Goal: Task Accomplishment & Management: Manage account settings

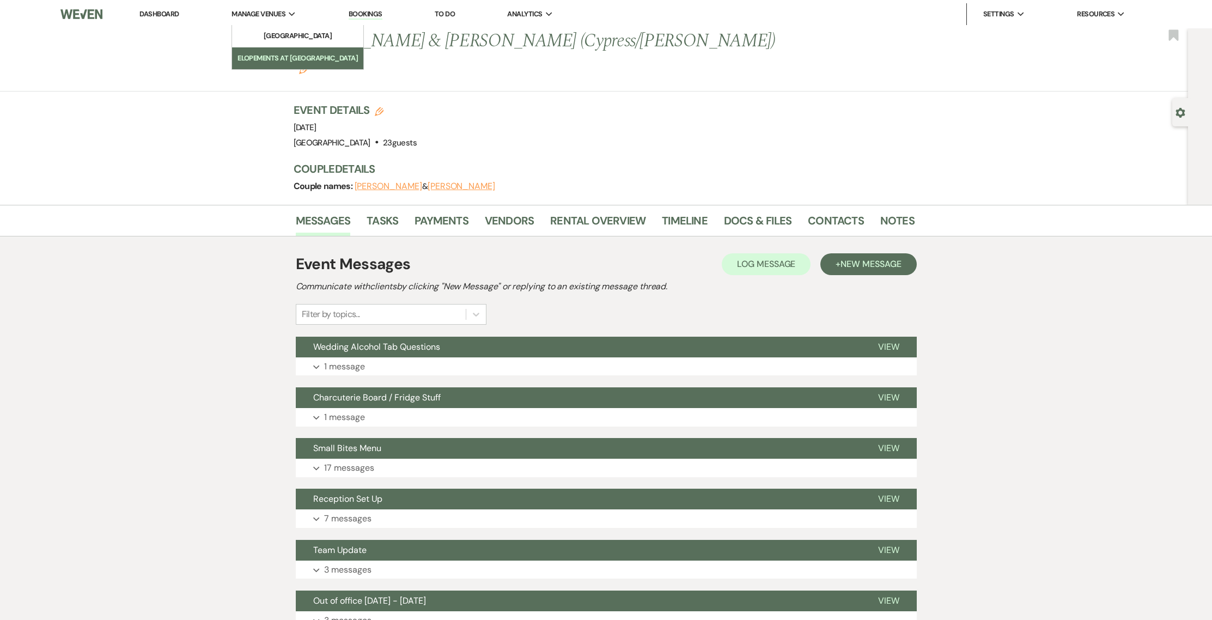
click at [274, 53] on li "Elopements at [GEOGRAPHIC_DATA]" at bounding box center [298, 58] width 120 height 11
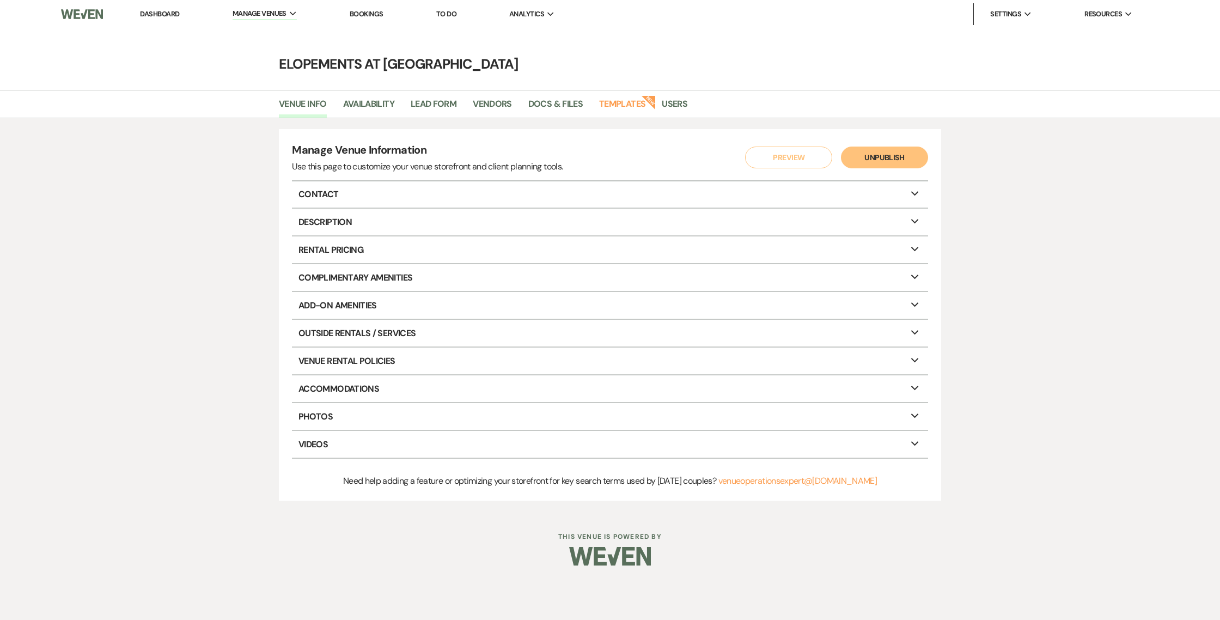
click at [157, 19] on li "Dashboard" at bounding box center [160, 14] width 50 height 22
click at [163, 15] on link "Dashboard" at bounding box center [159, 13] width 39 height 9
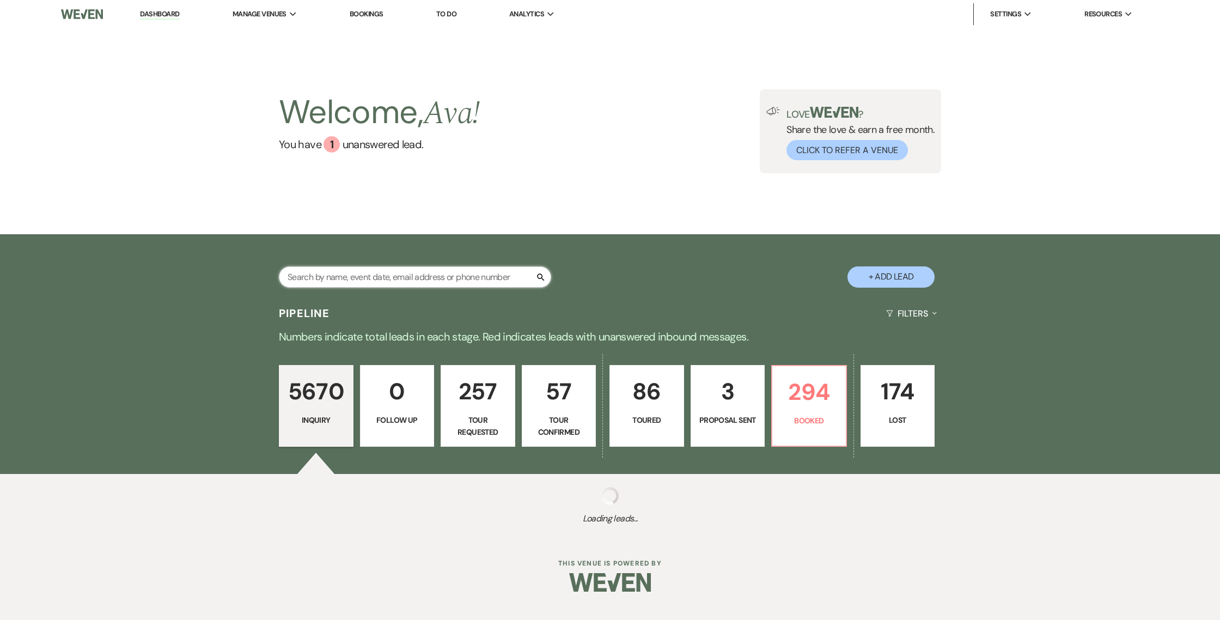
click at [409, 283] on input "text" at bounding box center [415, 276] width 272 height 21
click at [412, 275] on input "text" at bounding box center [415, 276] width 272 height 21
click at [355, 279] on input "text" at bounding box center [415, 276] width 272 height 21
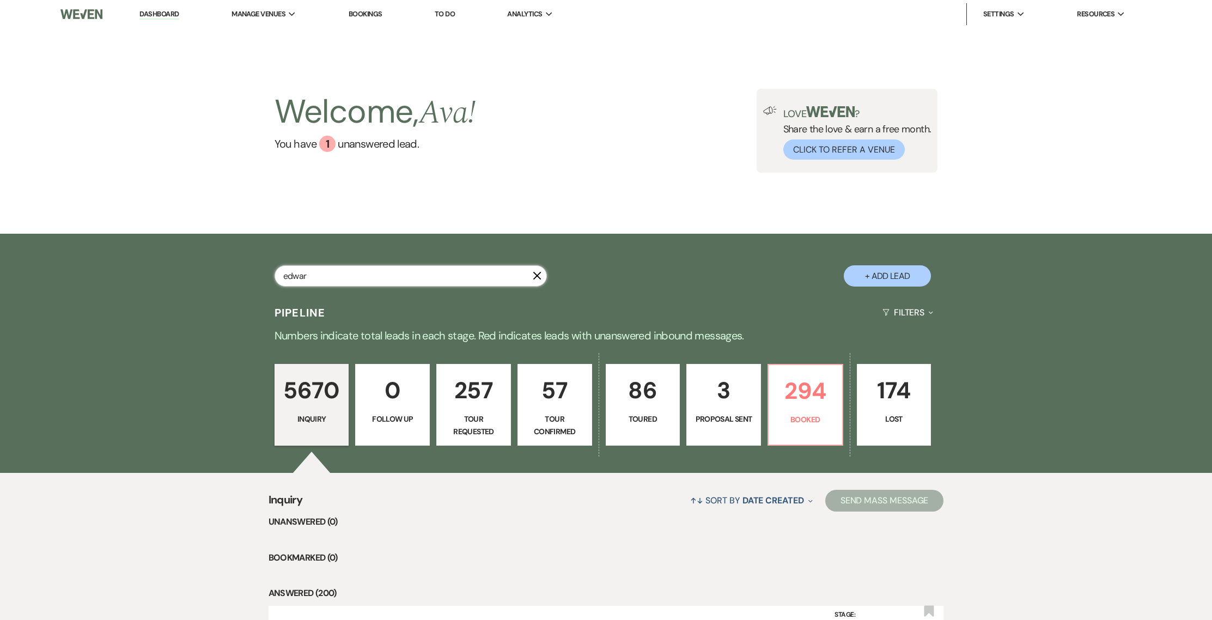
type input "[PERSON_NAME]"
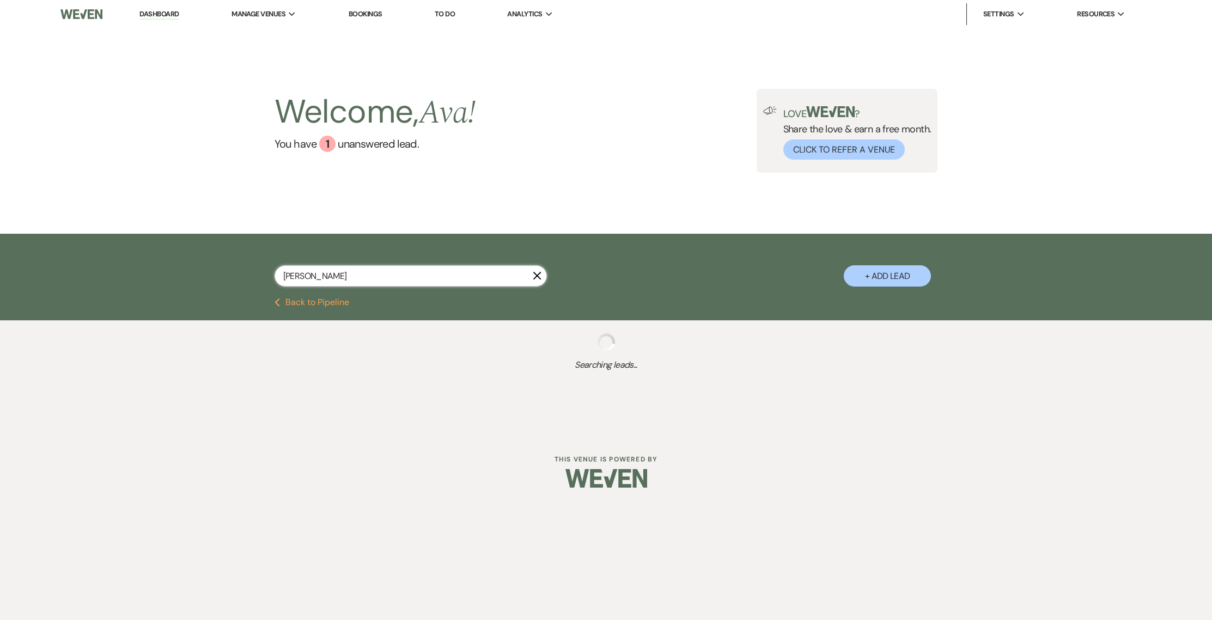
select select "5"
select select "8"
select select "4"
select select "8"
select select "4"
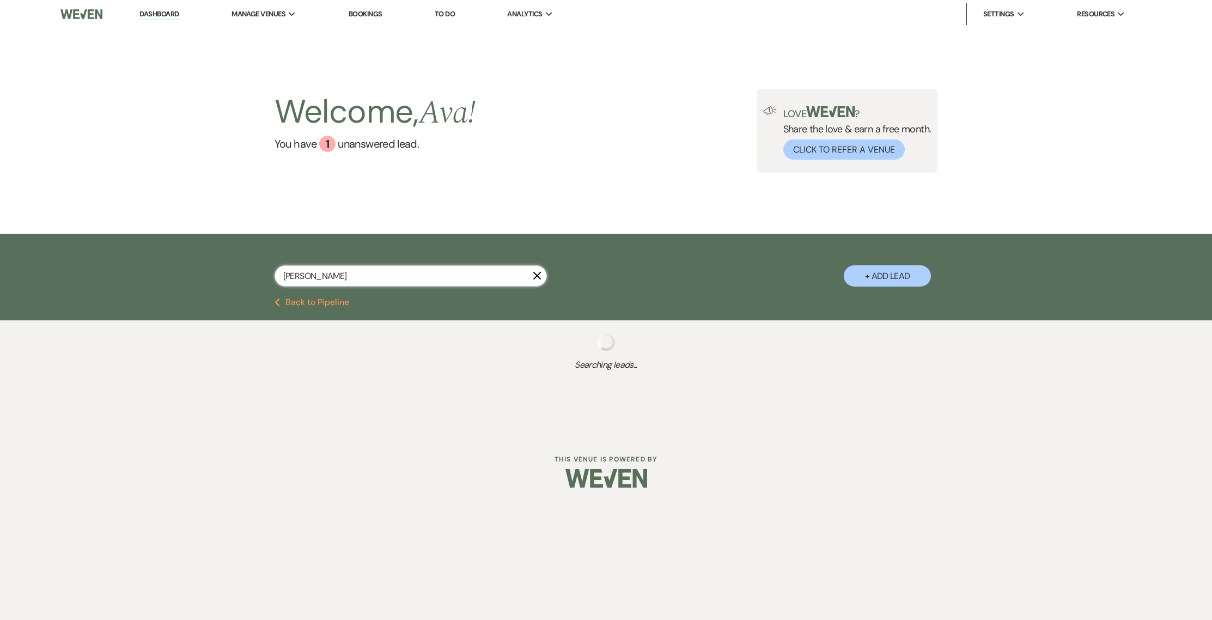
select select "2"
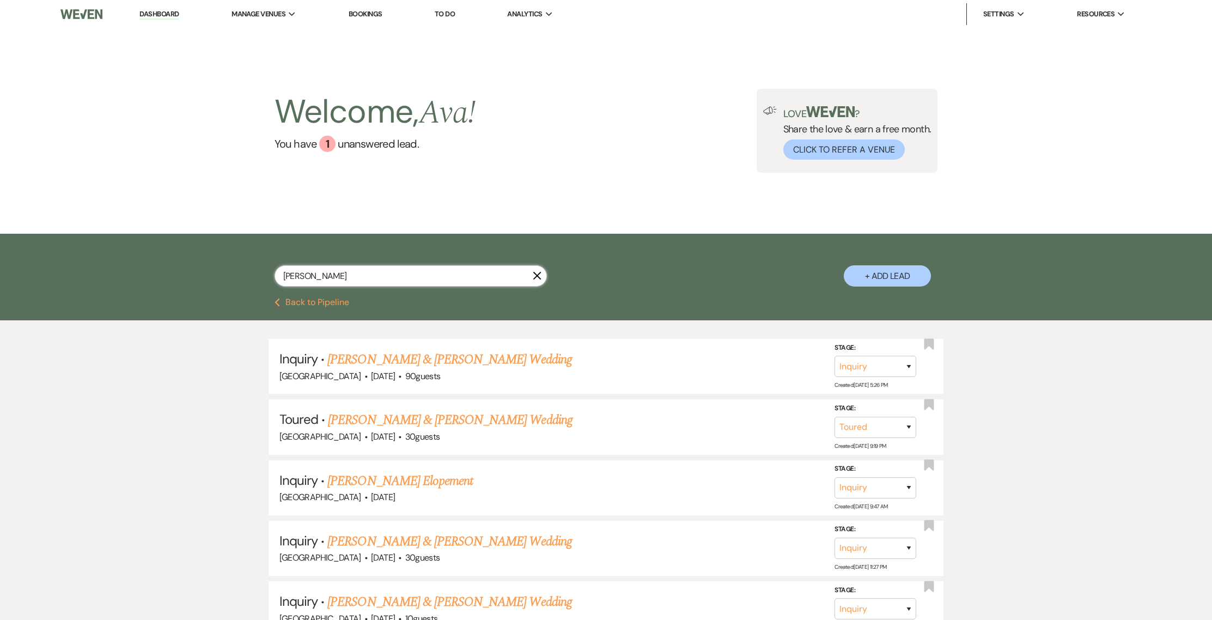
type input "edward thomas"
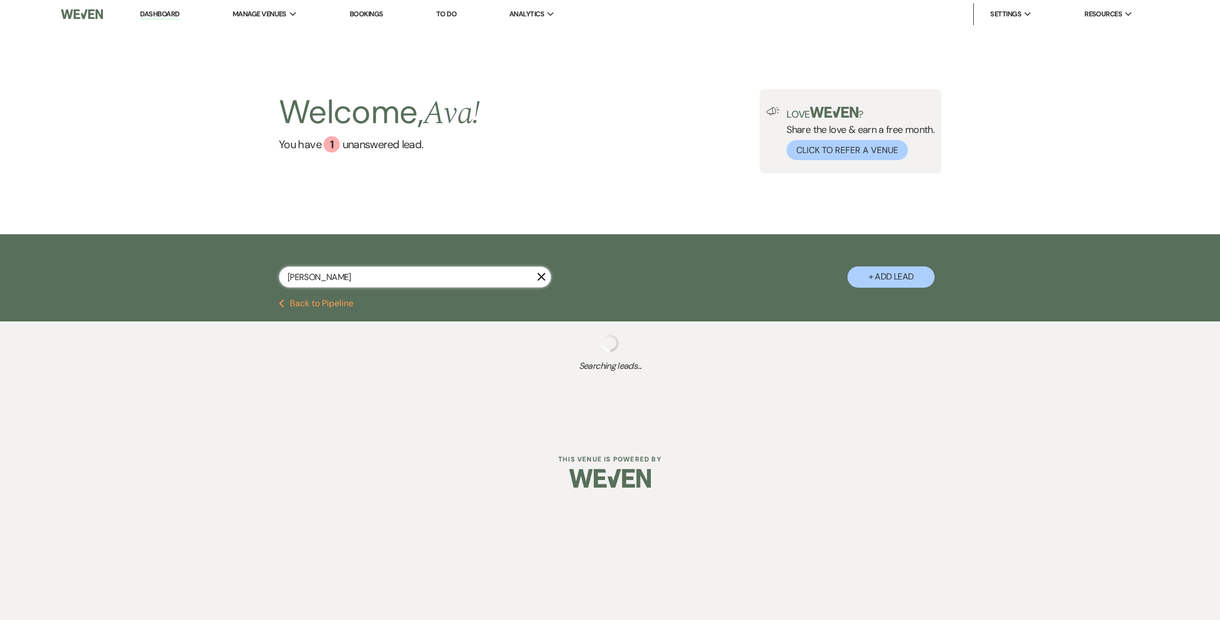
select select "5"
select select "8"
select select "4"
select select "8"
select select "4"
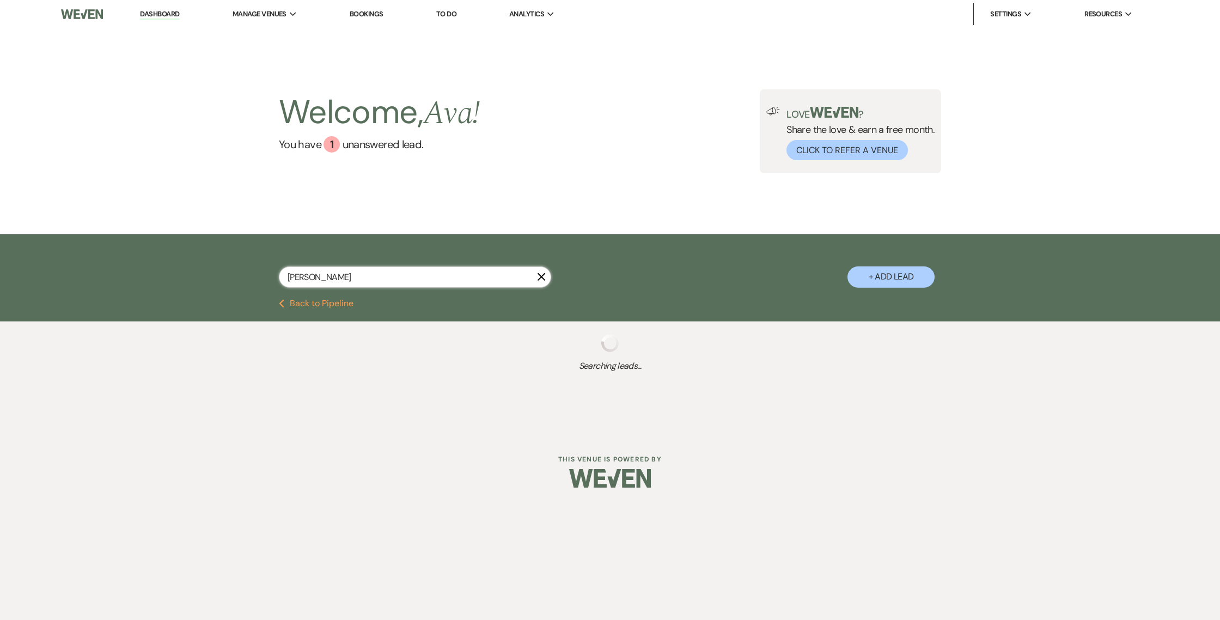
select select "2"
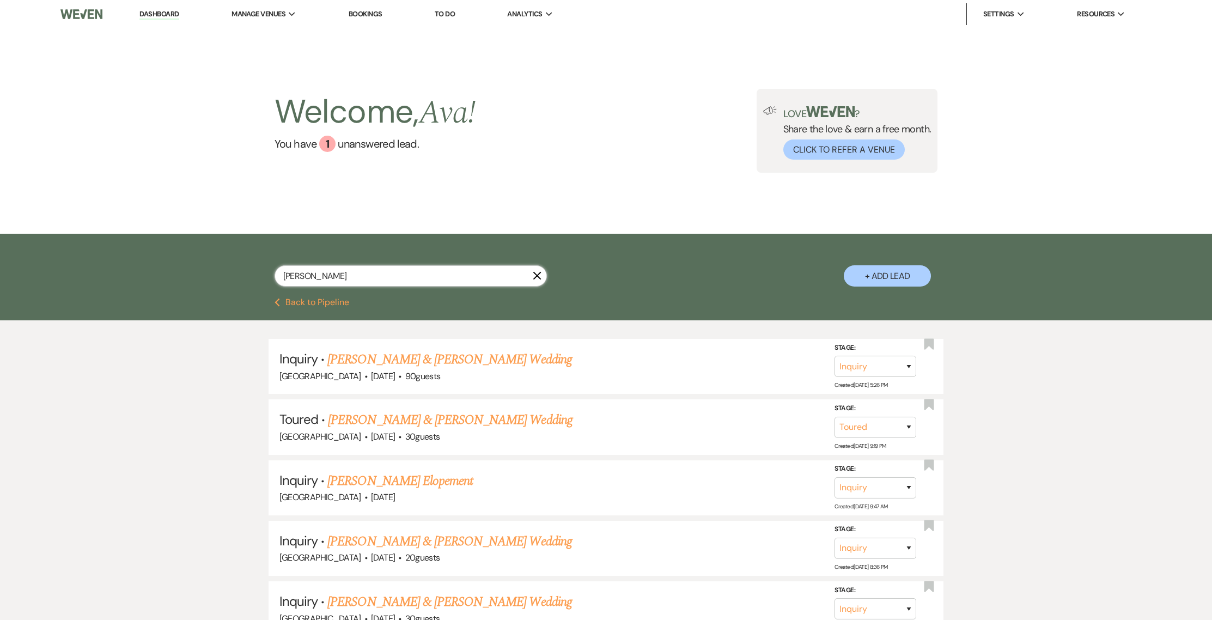
type input "edward thomas"
click at [168, 15] on link "Dashboard" at bounding box center [158, 14] width 39 height 10
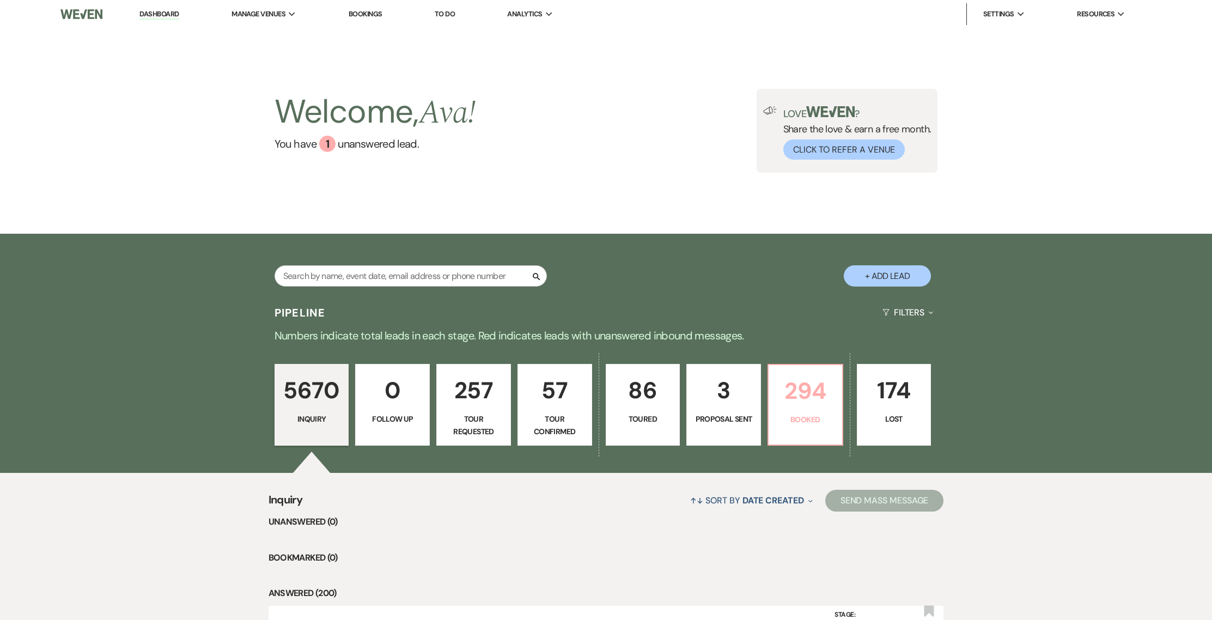
click at [823, 385] on p "294" at bounding box center [805, 391] width 60 height 37
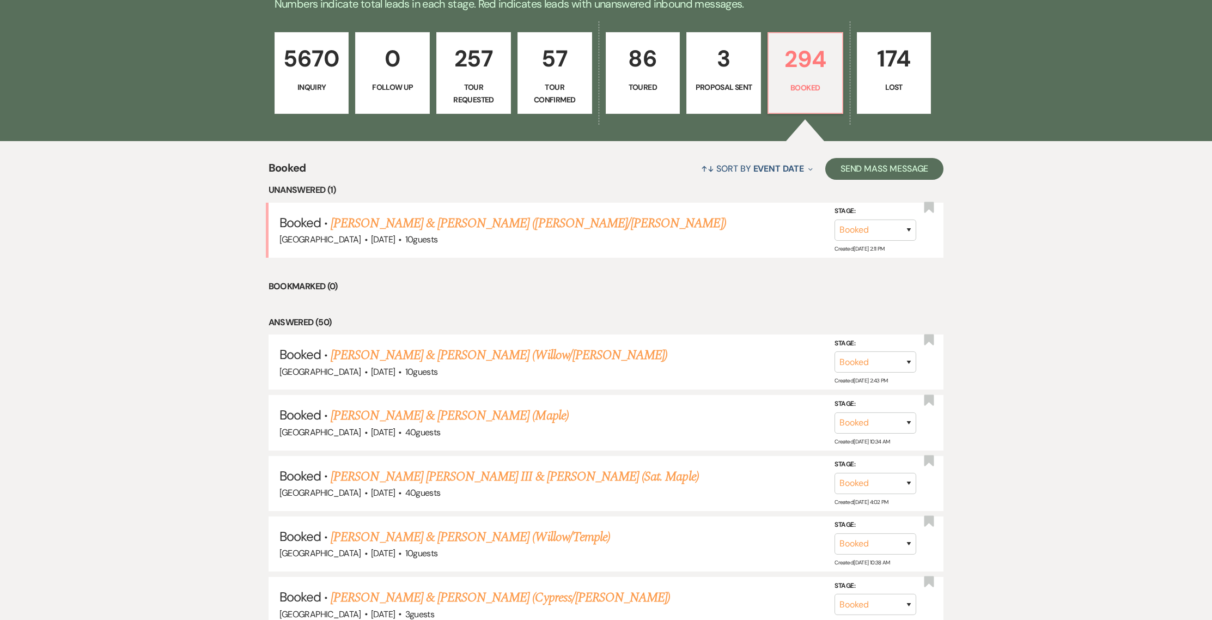
scroll to position [420, 0]
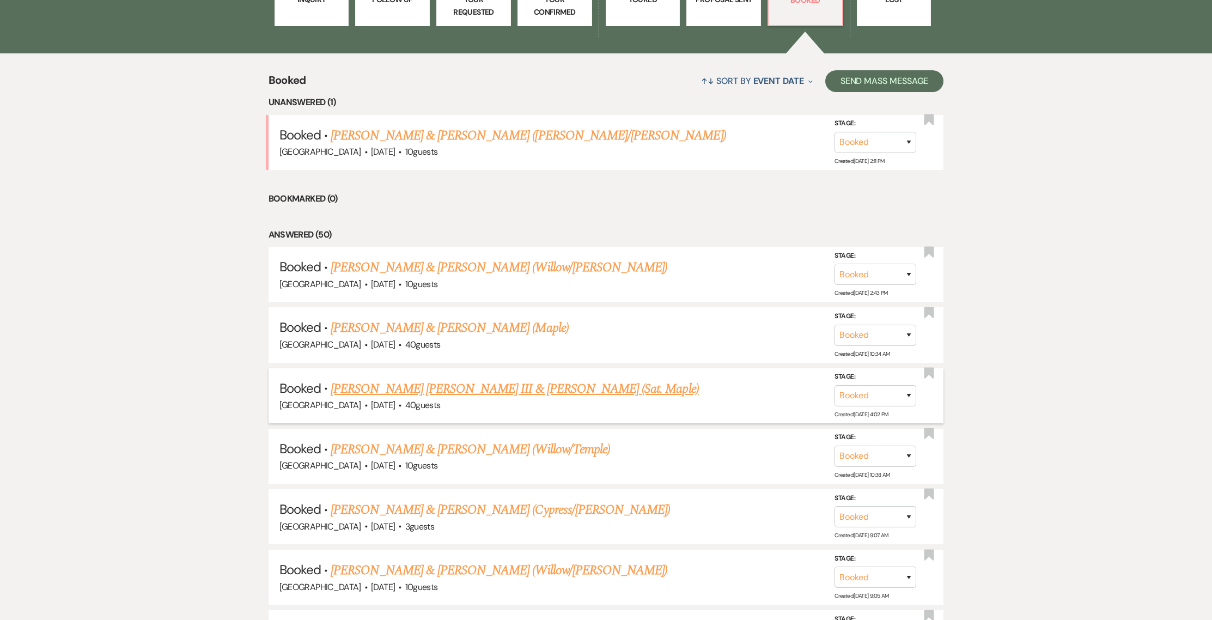
click at [494, 387] on link "Edward Thomas Murray III & Alexandria Salsa (Sat. Maple)" at bounding box center [515, 389] width 368 height 20
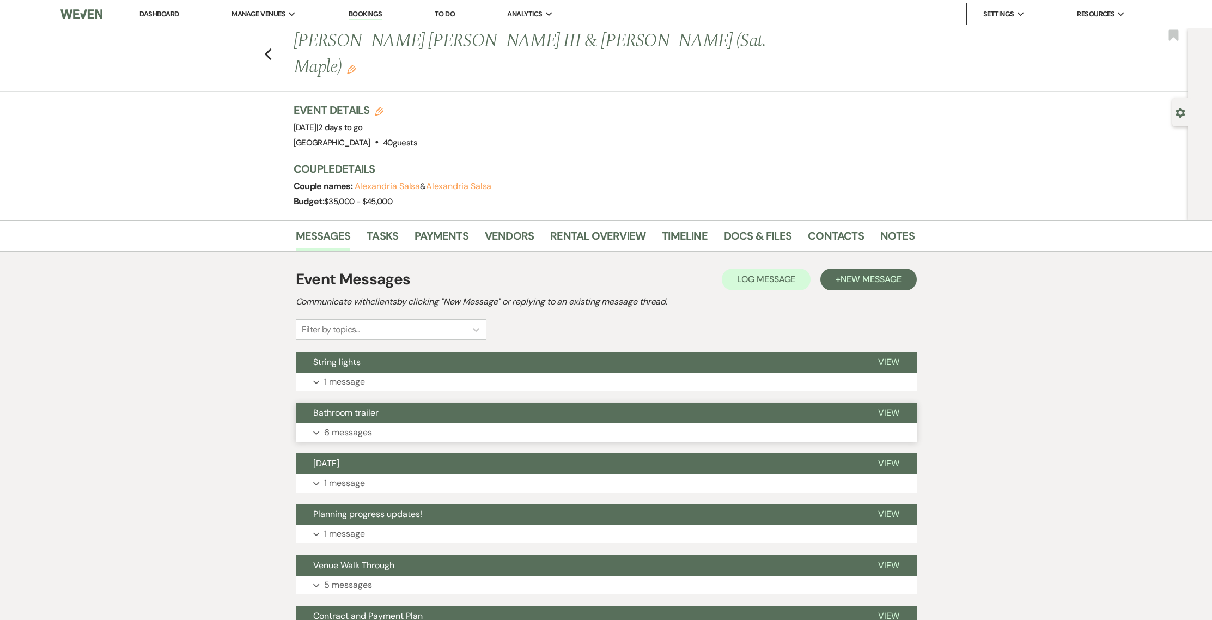
click at [505, 423] on button "Expand 6 messages" at bounding box center [606, 432] width 621 height 19
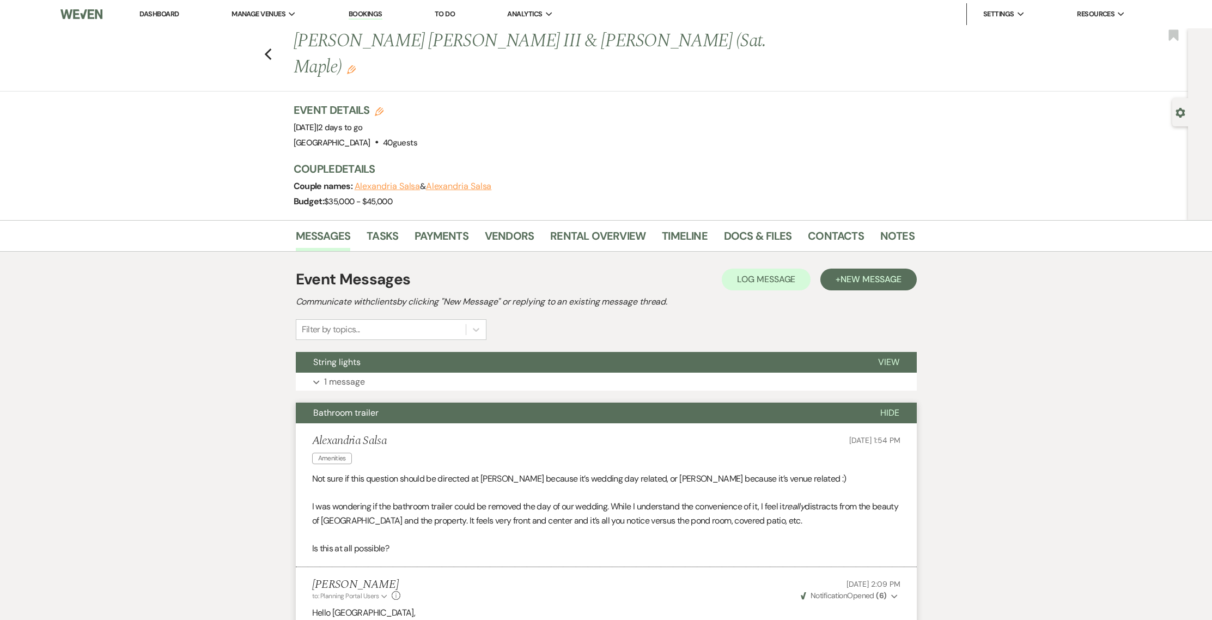
click at [493, 403] on button "Bathroom trailer" at bounding box center [579, 413] width 567 height 21
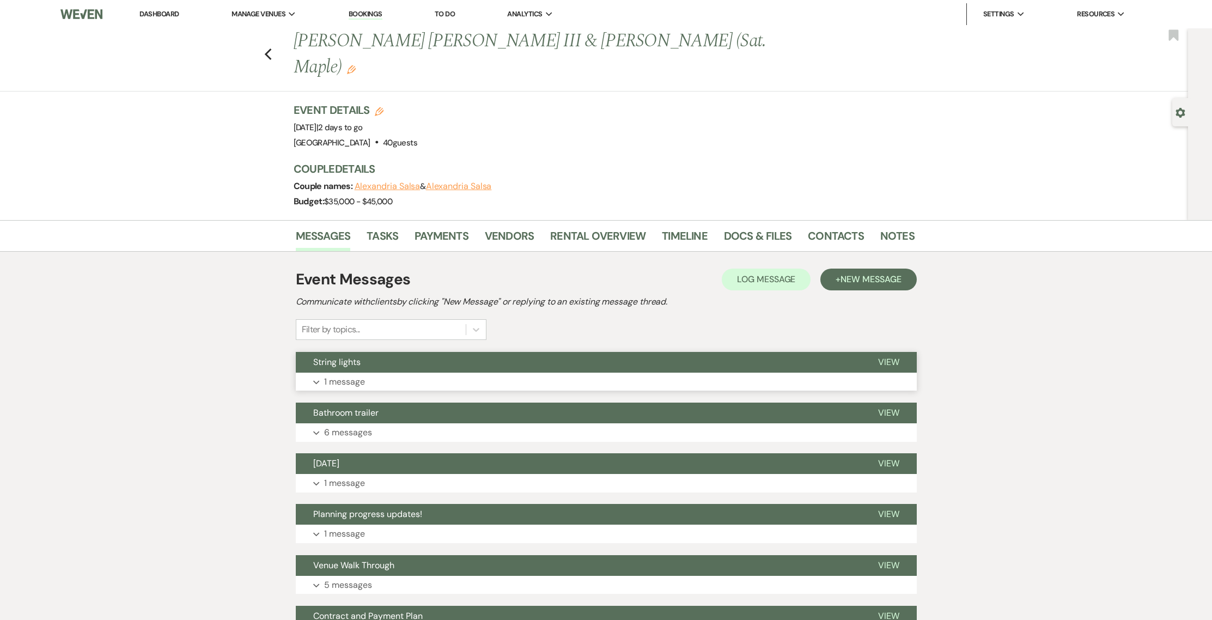
click at [487, 352] on button "String lights" at bounding box center [578, 362] width 565 height 21
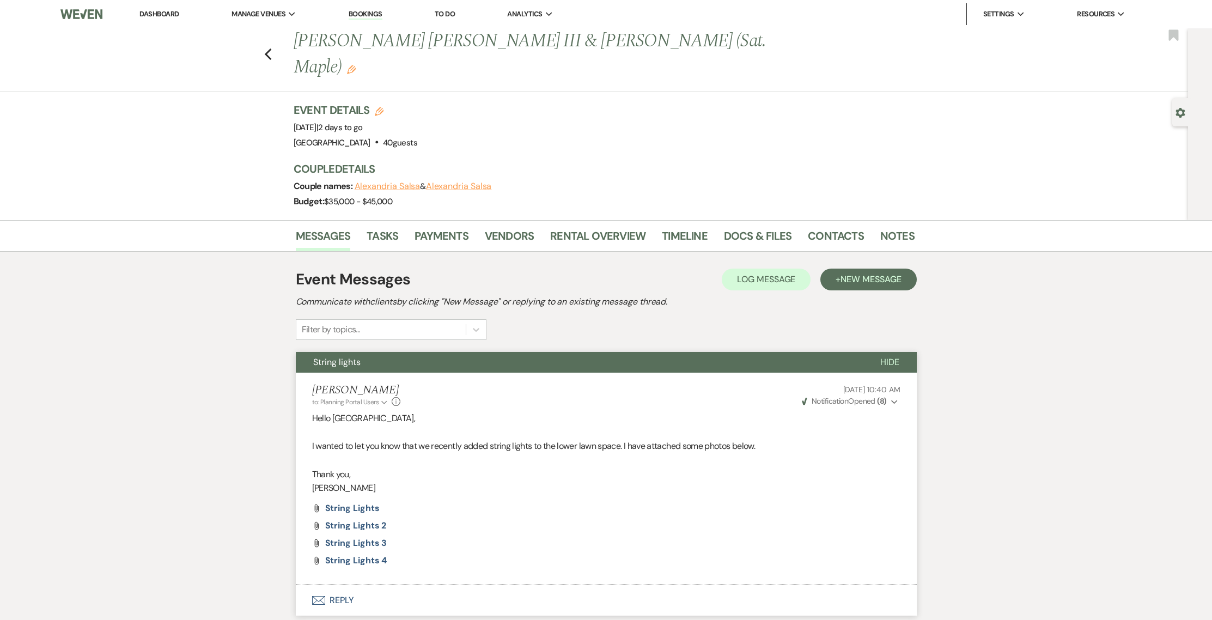
click at [487, 352] on button "String lights" at bounding box center [579, 362] width 567 height 21
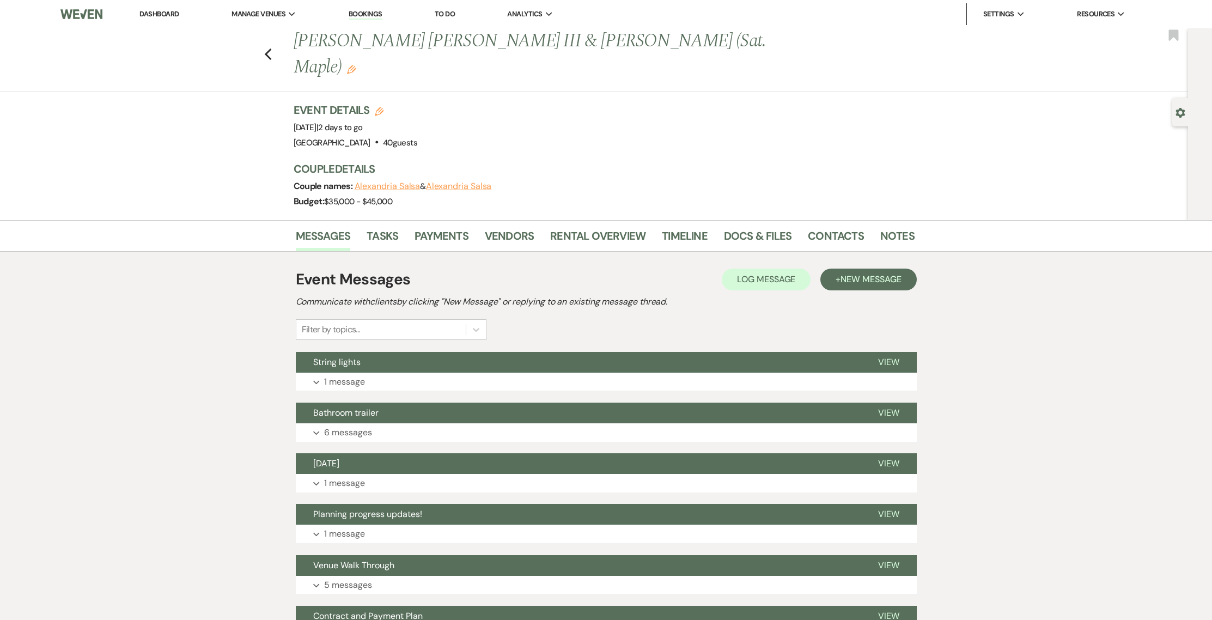
scroll to position [234, 0]
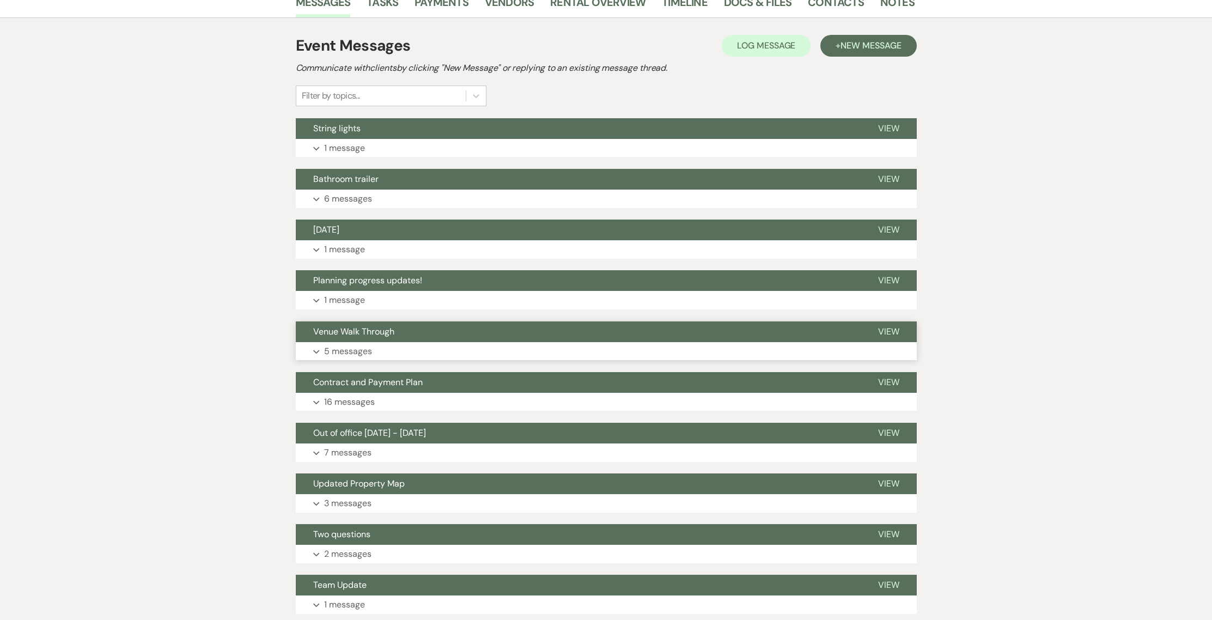
click at [406, 321] on button "Venue Walk Through" at bounding box center [578, 331] width 565 height 21
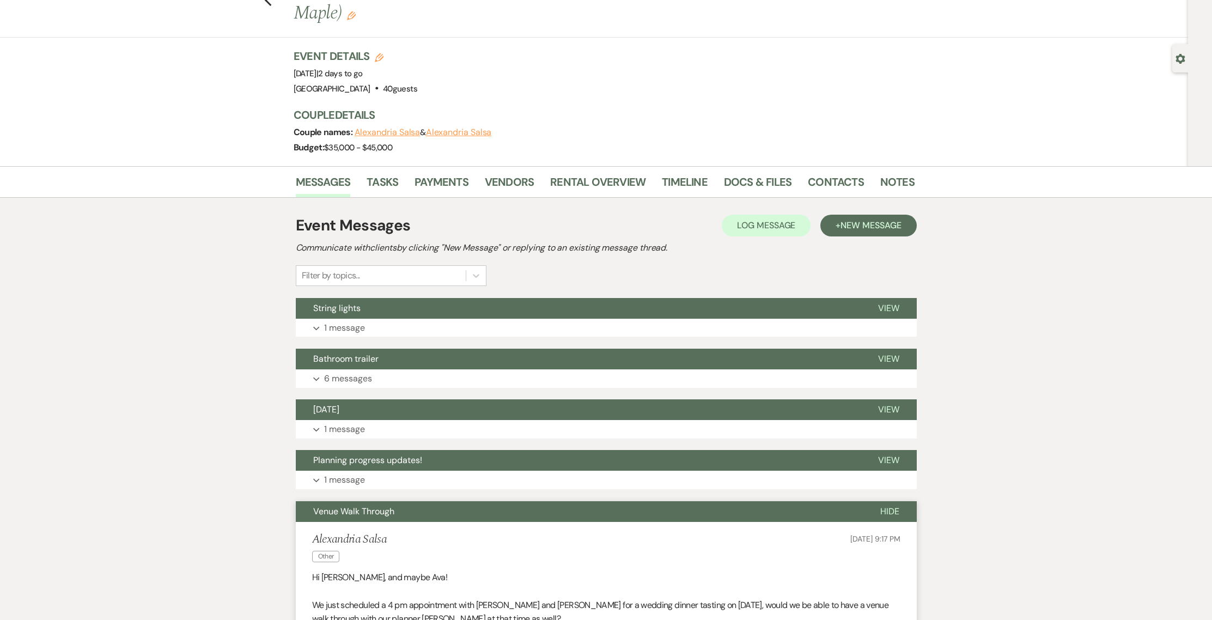
scroll to position [47, 0]
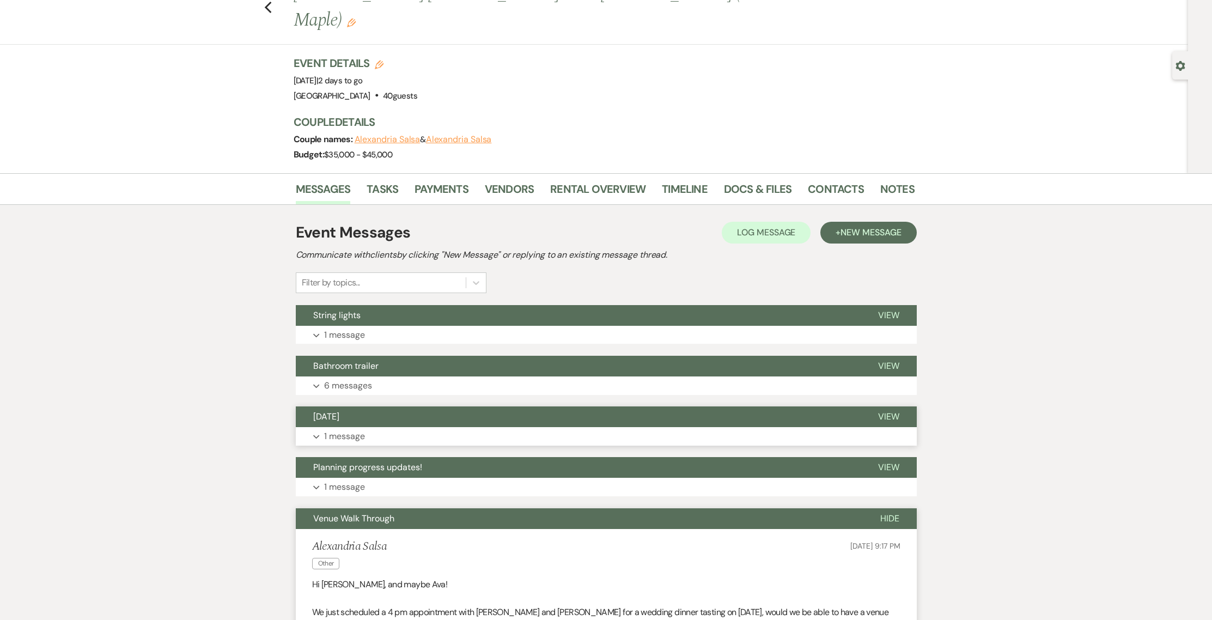
click at [512, 427] on button "Expand 1 message" at bounding box center [606, 436] width 621 height 19
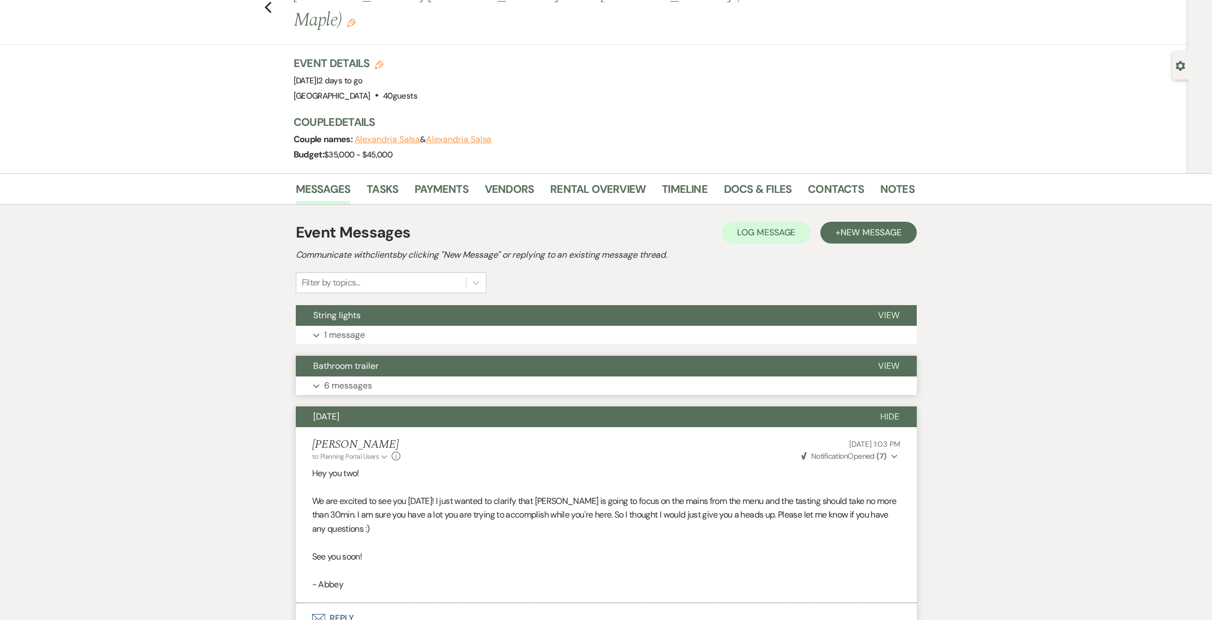
click at [397, 356] on button "Bathroom trailer" at bounding box center [578, 366] width 565 height 21
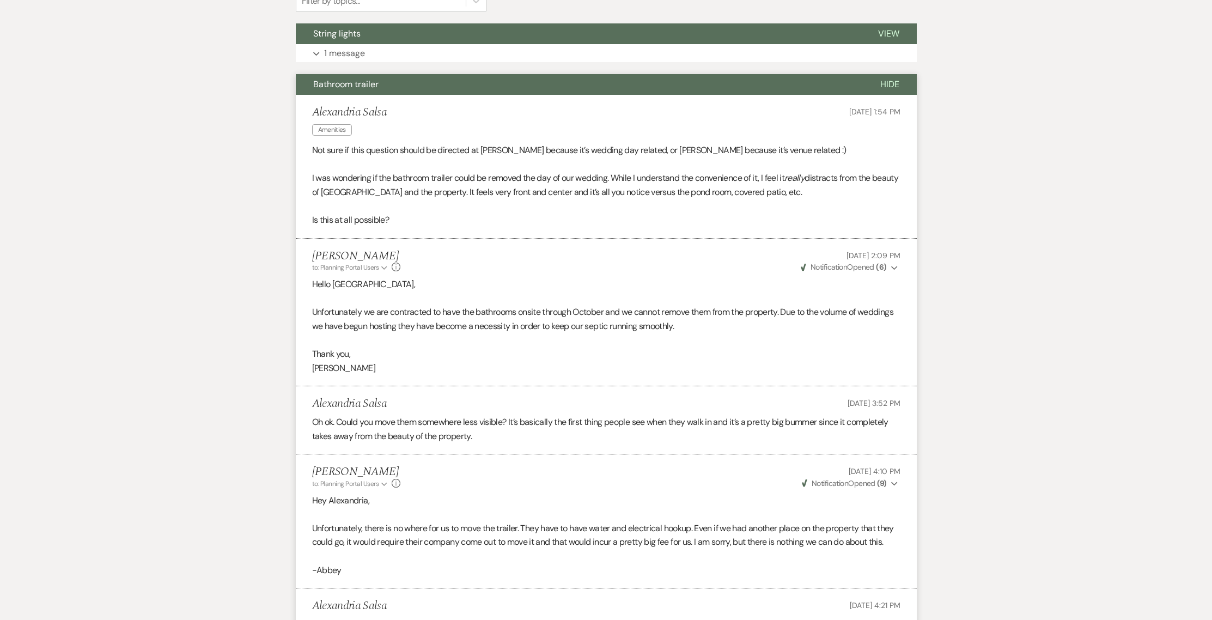
scroll to position [0, 0]
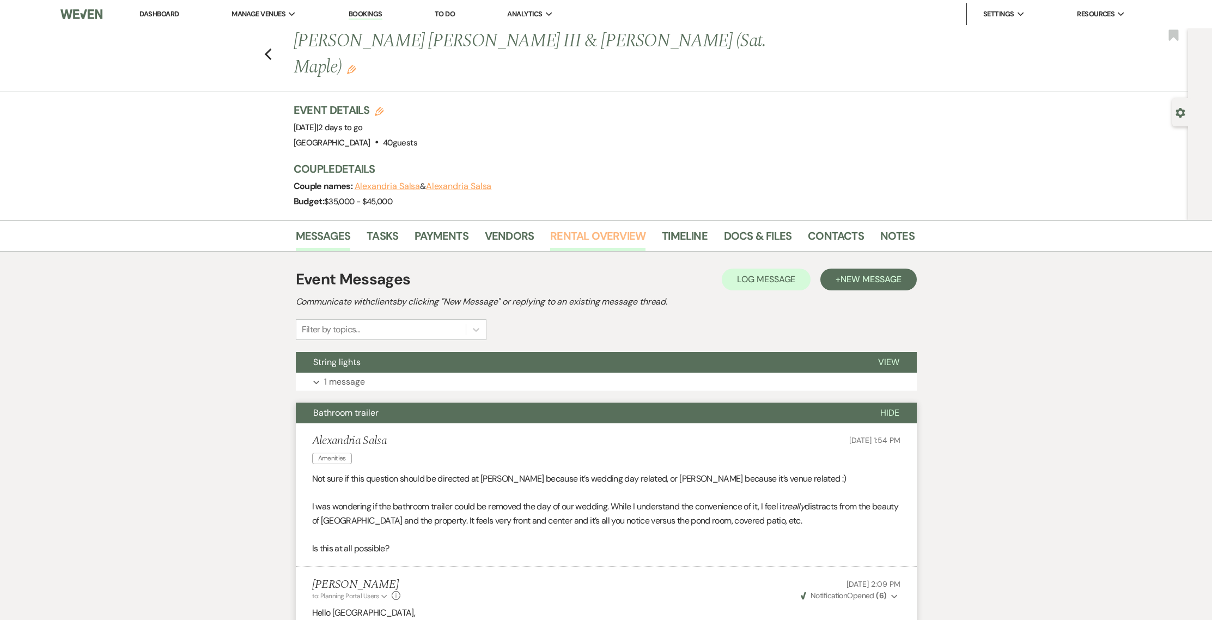
click at [615, 227] on link "Rental Overview" at bounding box center [597, 239] width 95 height 24
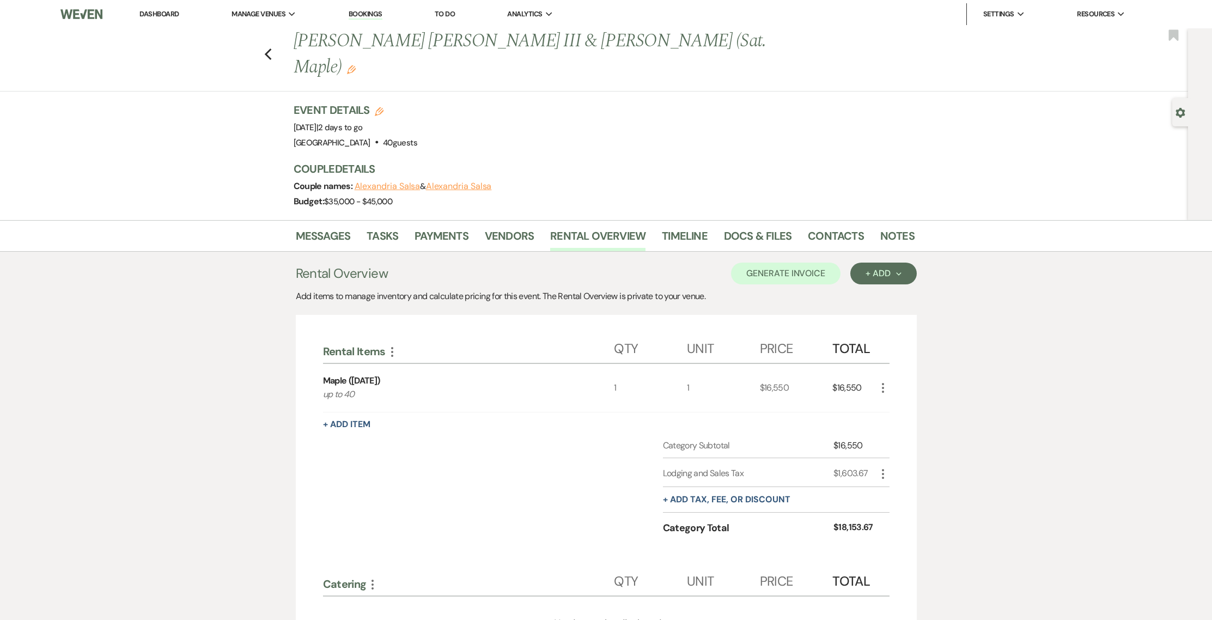
click at [191, 118] on div "Previous Edward Thomas Murray III & Alexandria Salsa (Sat. Maple) Edit Bookmark…" at bounding box center [594, 124] width 1188 height 192
